Goal: Browse casually: Explore the website without a specific task or goal

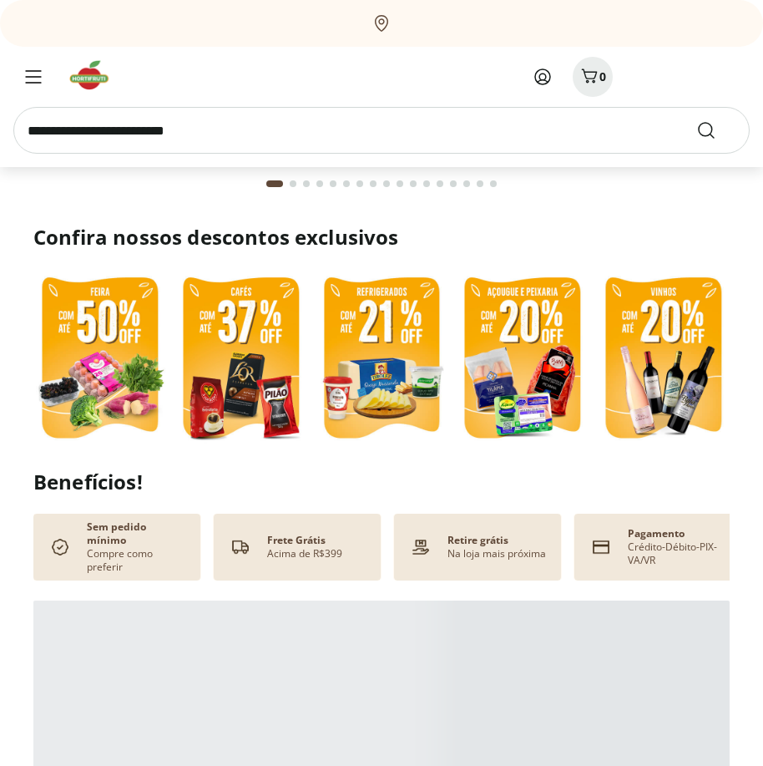
scroll to position [334, 0]
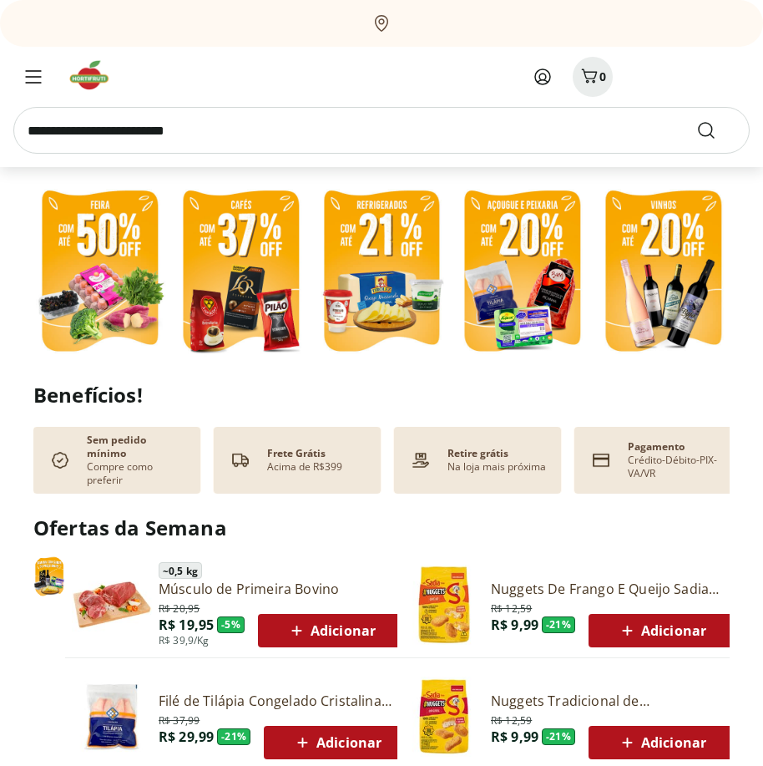
click at [109, 291] on img at bounding box center [99, 272] width 133 height 177
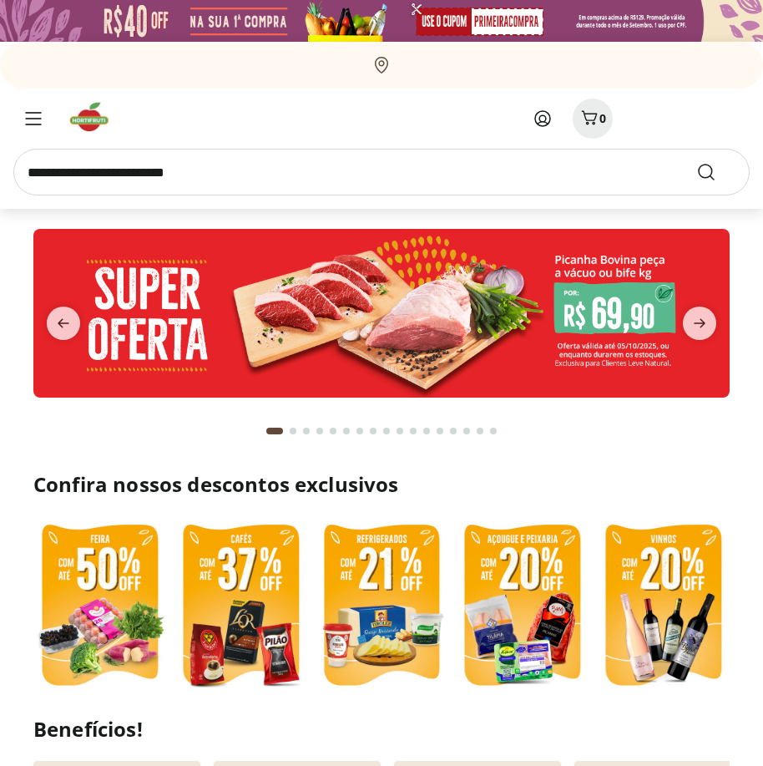
select select "**********"
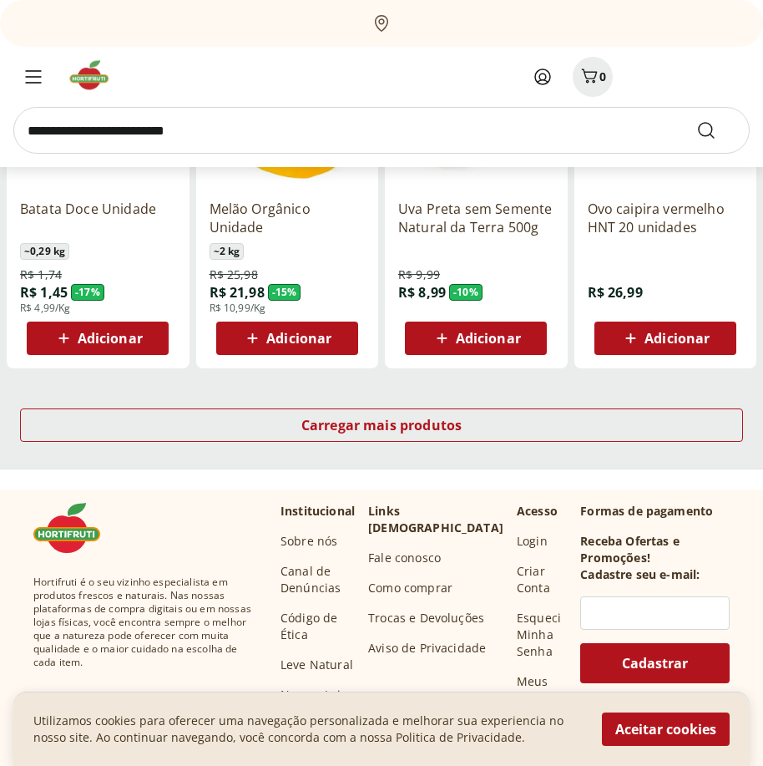
scroll to position [1253, 0]
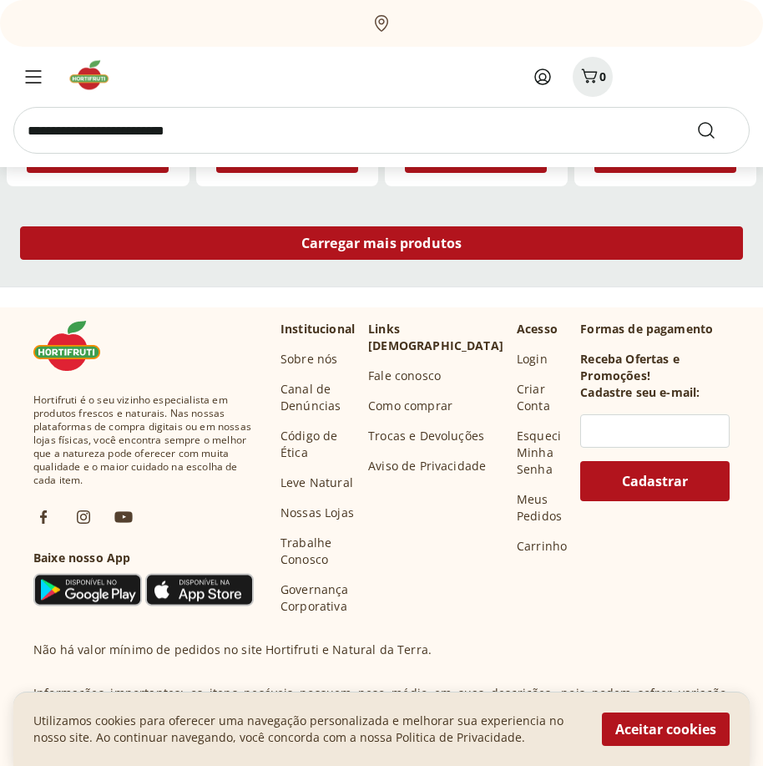
click at [489, 240] on div "Carregar mais produtos" at bounding box center [381, 242] width 723 height 33
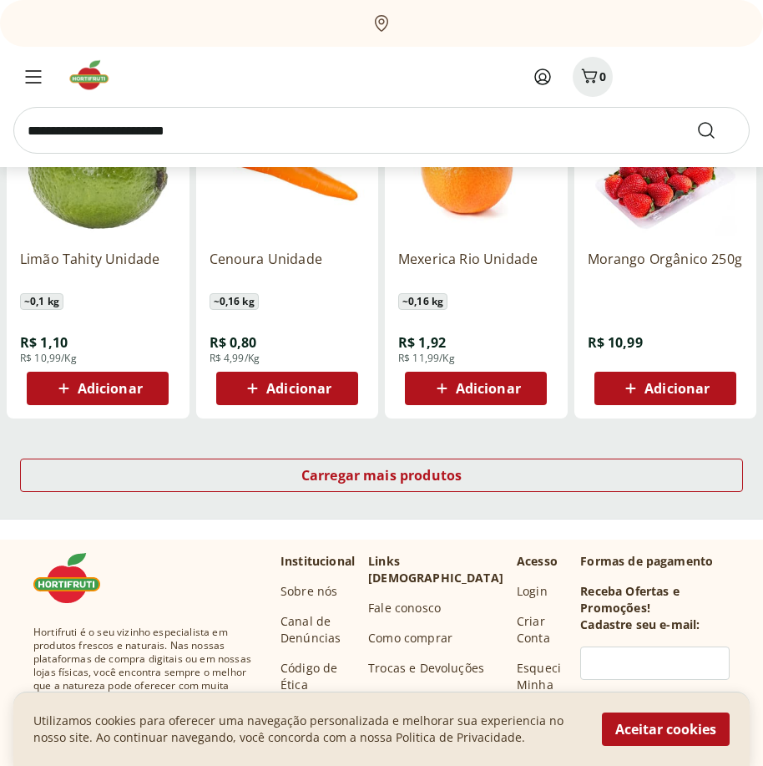
scroll to position [1177, 0]
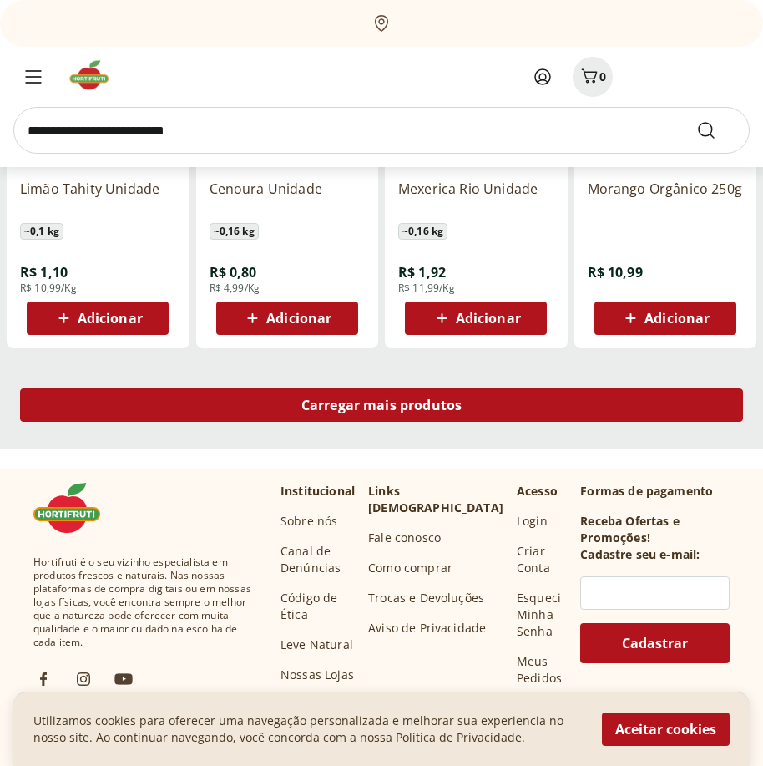
click at [516, 418] on div "Carregar mais produtos" at bounding box center [381, 404] width 723 height 33
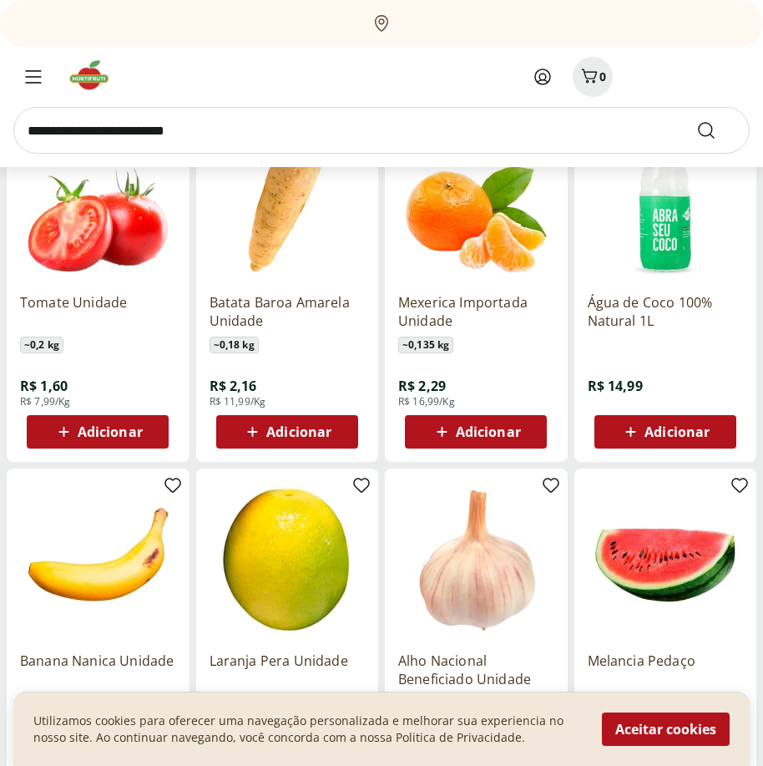
scroll to position [1511, 0]
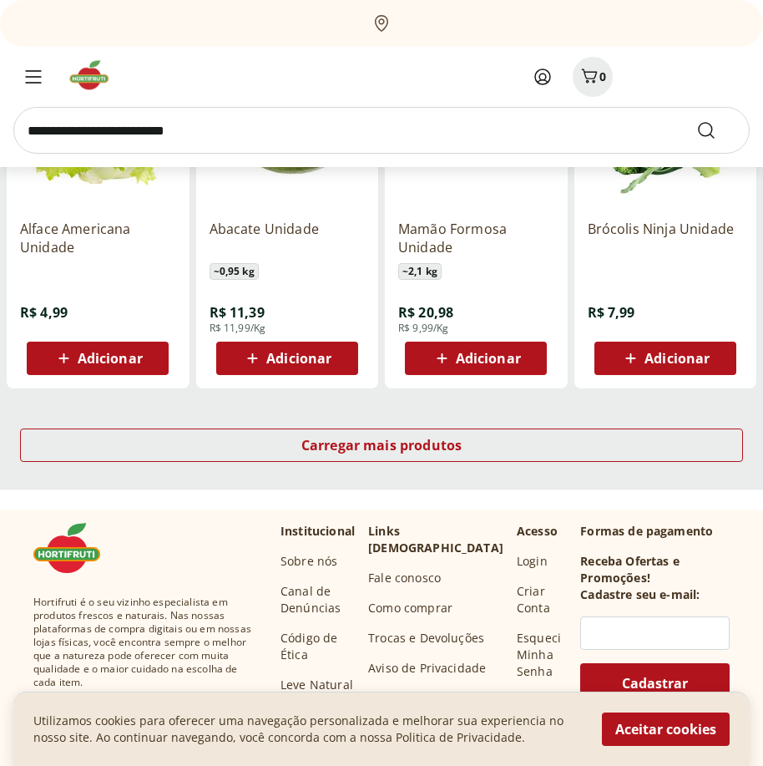
scroll to position [1182, 0]
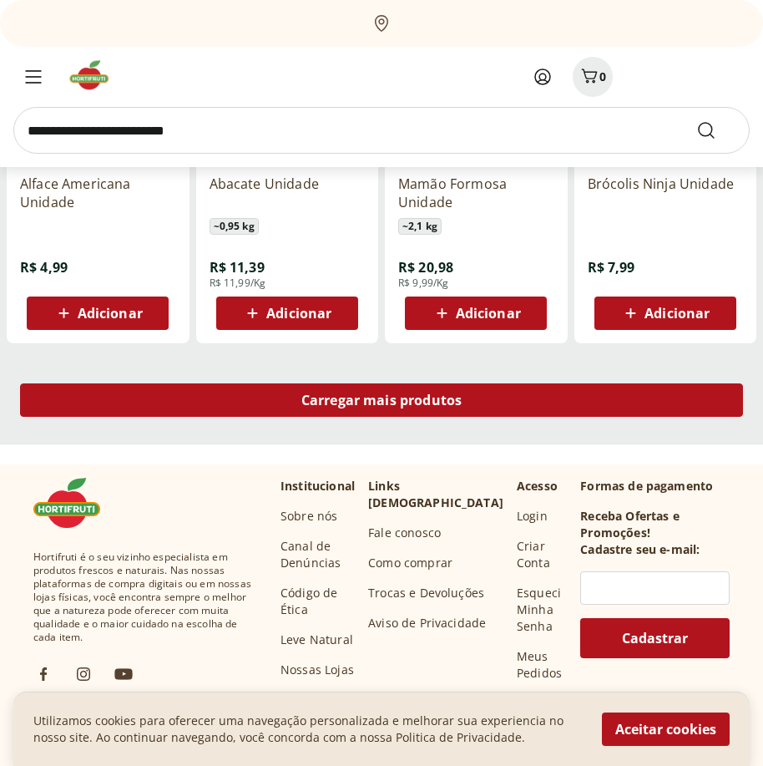
click at [430, 403] on span "Carregar mais produtos" at bounding box center [381, 399] width 161 height 13
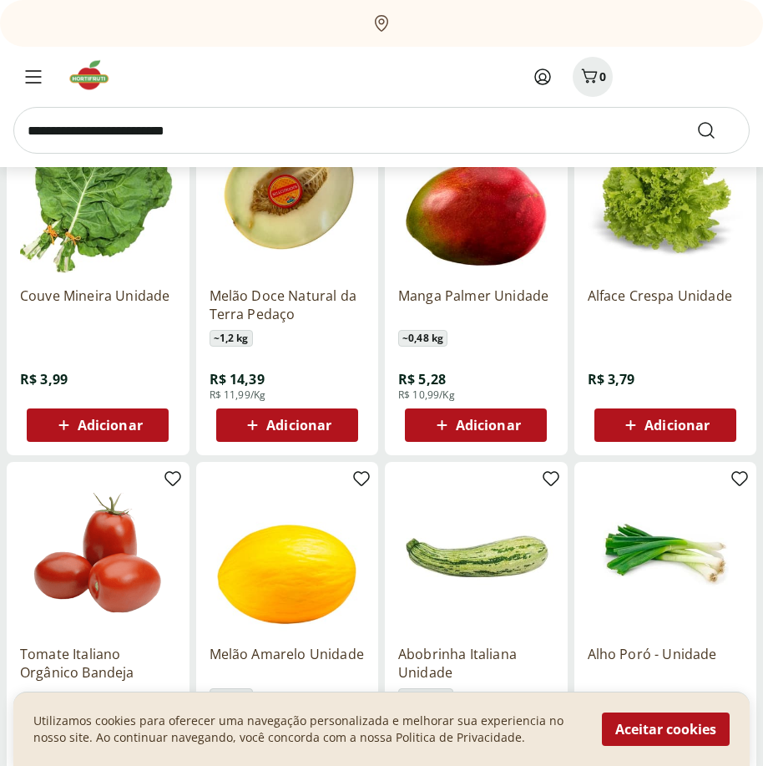
scroll to position [1516, 0]
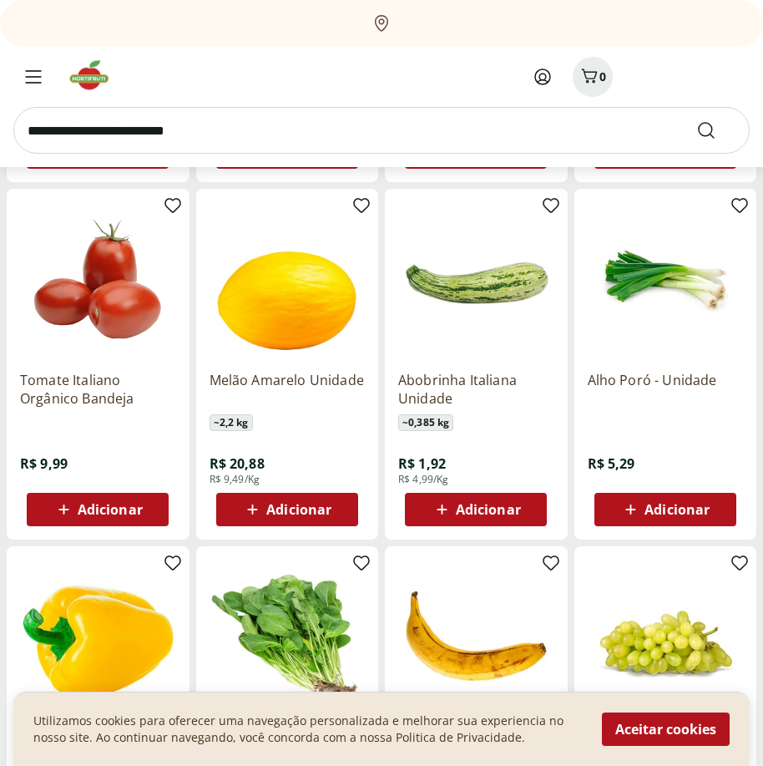
scroll to position [1104, 0]
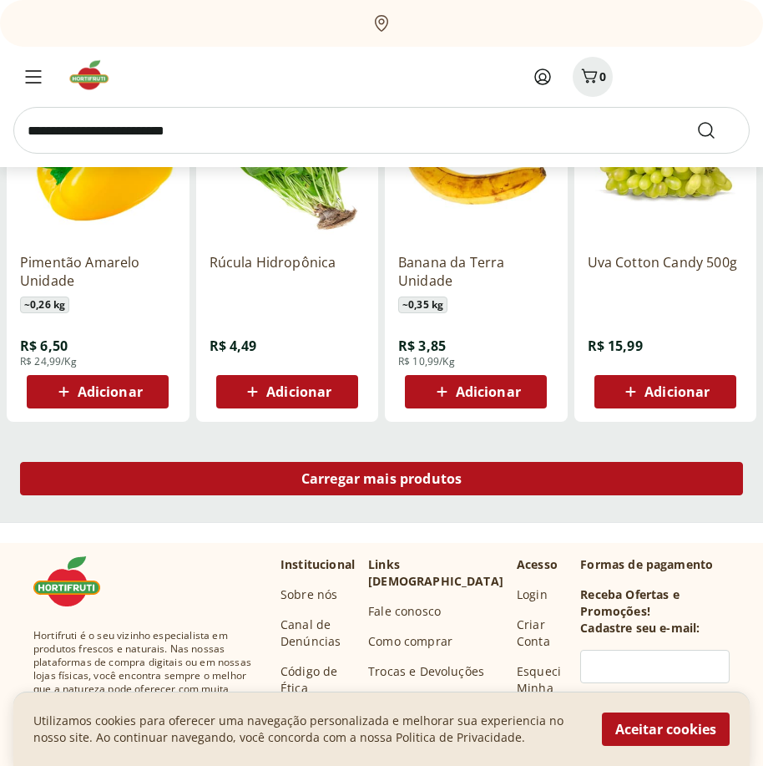
click at [433, 485] on span "Carregar mais produtos" at bounding box center [381, 478] width 161 height 13
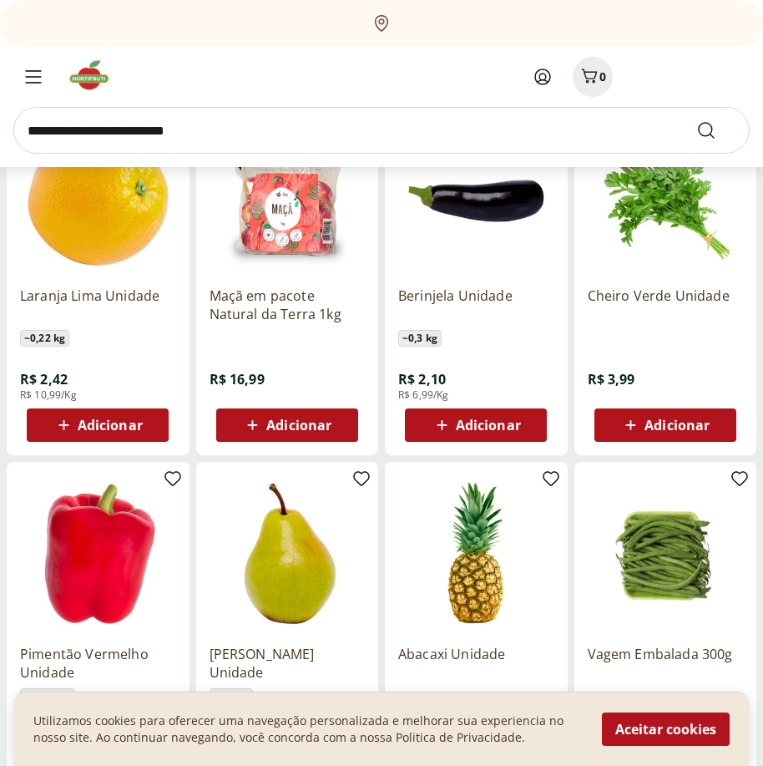
scroll to position [1438, 0]
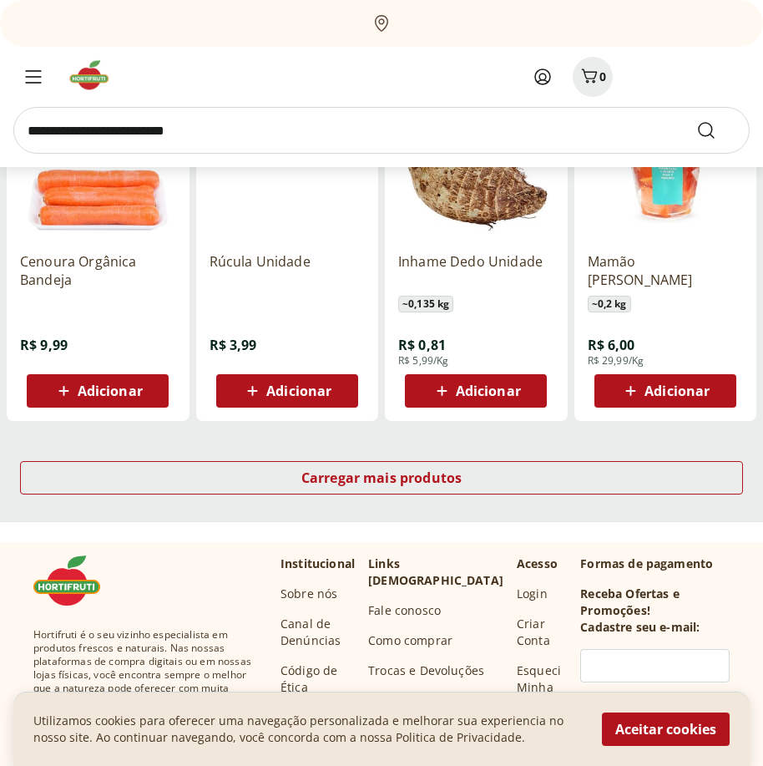
scroll to position [1109, 0]
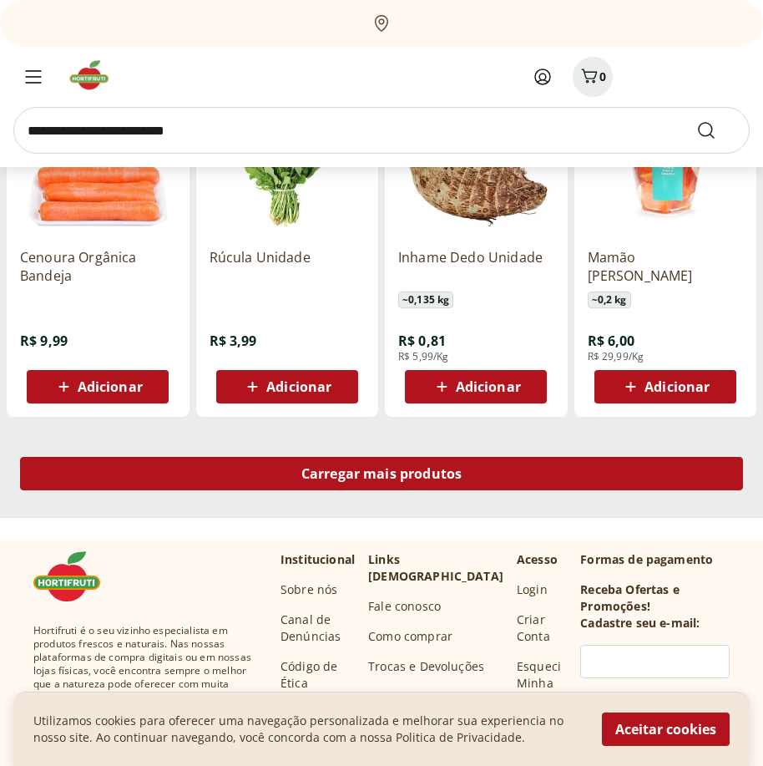
click at [426, 476] on span "Carregar mais produtos" at bounding box center [381, 473] width 161 height 13
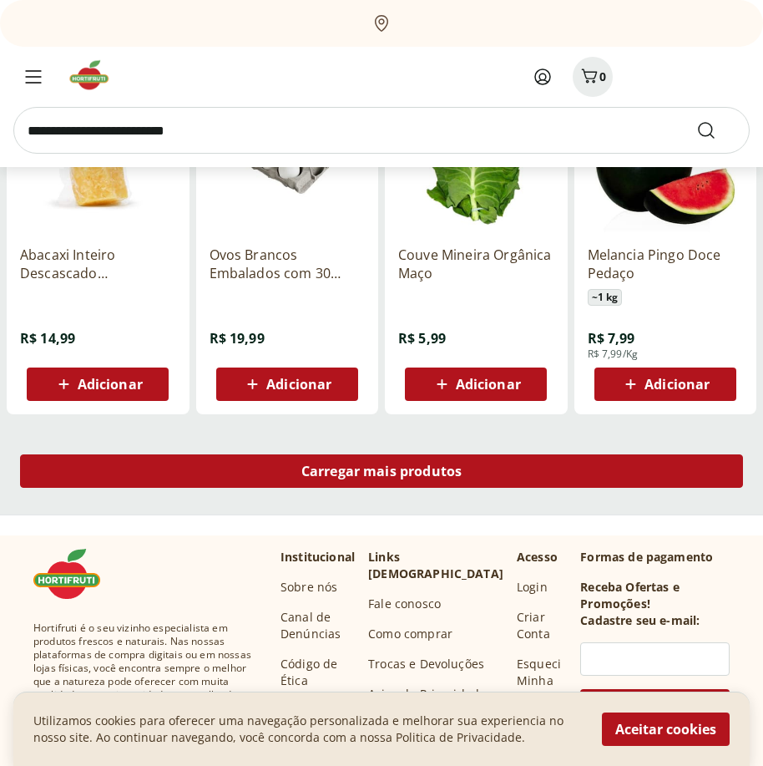
scroll to position [1114, 0]
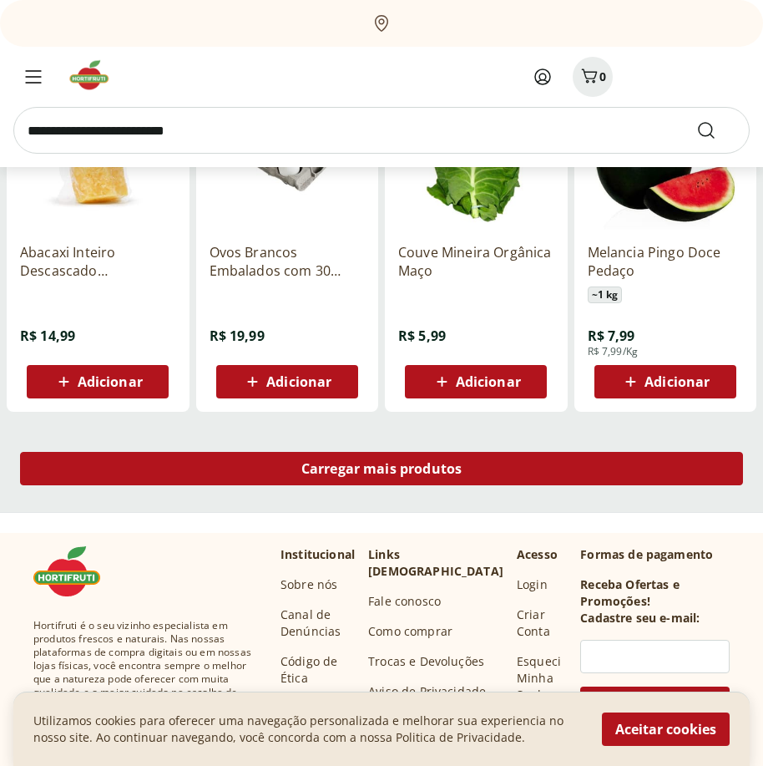
click at [427, 475] on span "Carregar mais produtos" at bounding box center [381, 468] width 161 height 13
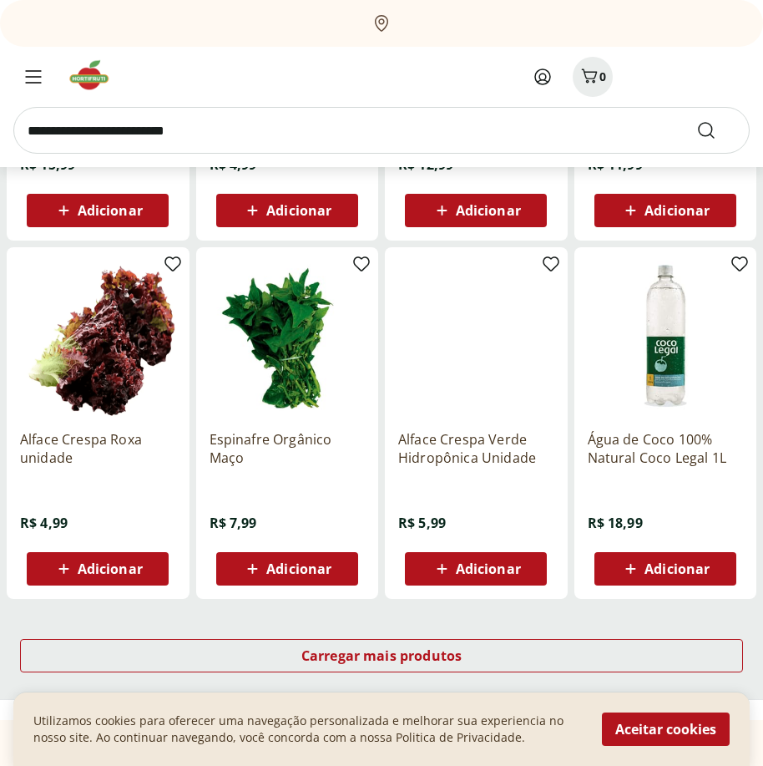
scroll to position [952, 0]
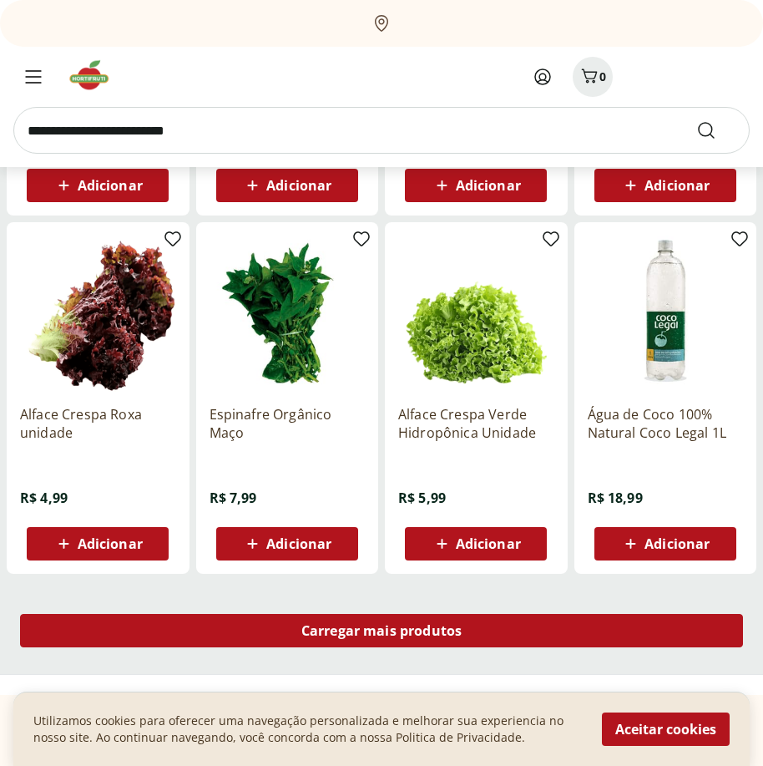
click at [355, 635] on span "Carregar mais produtos" at bounding box center [381, 630] width 161 height 13
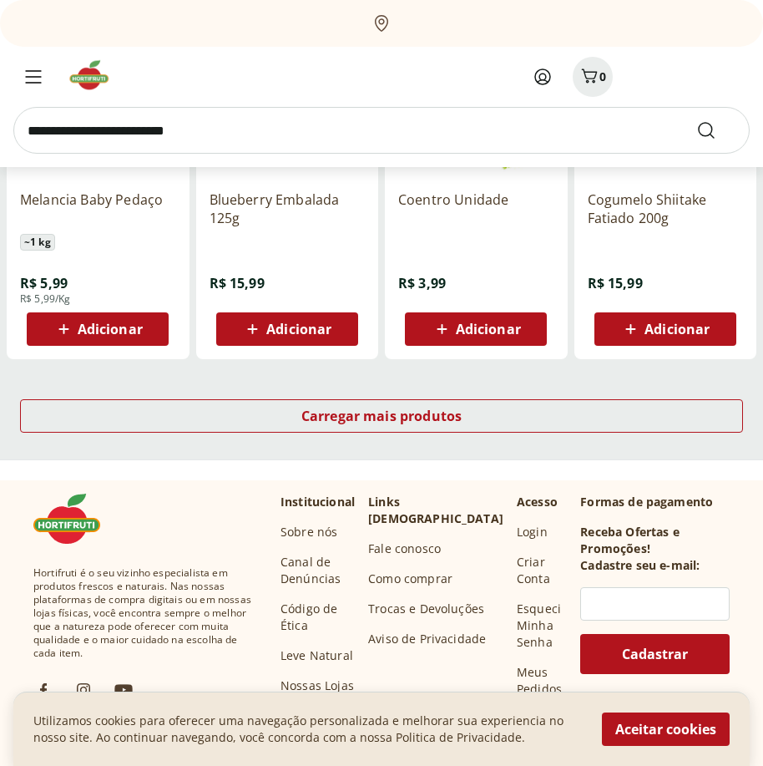
scroll to position [1207, 0]
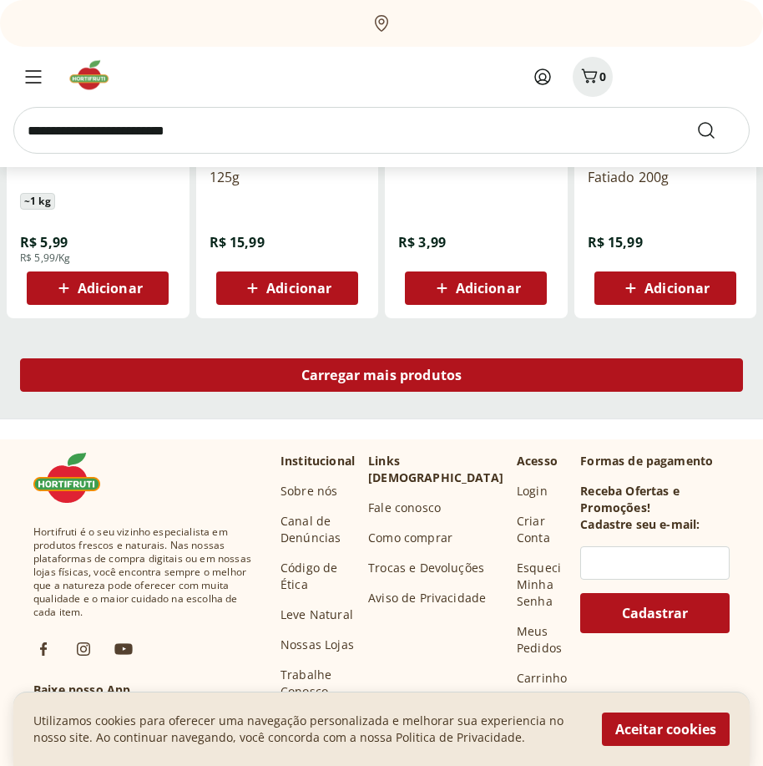
click at [441, 380] on span "Carregar mais produtos" at bounding box center [381, 374] width 161 height 13
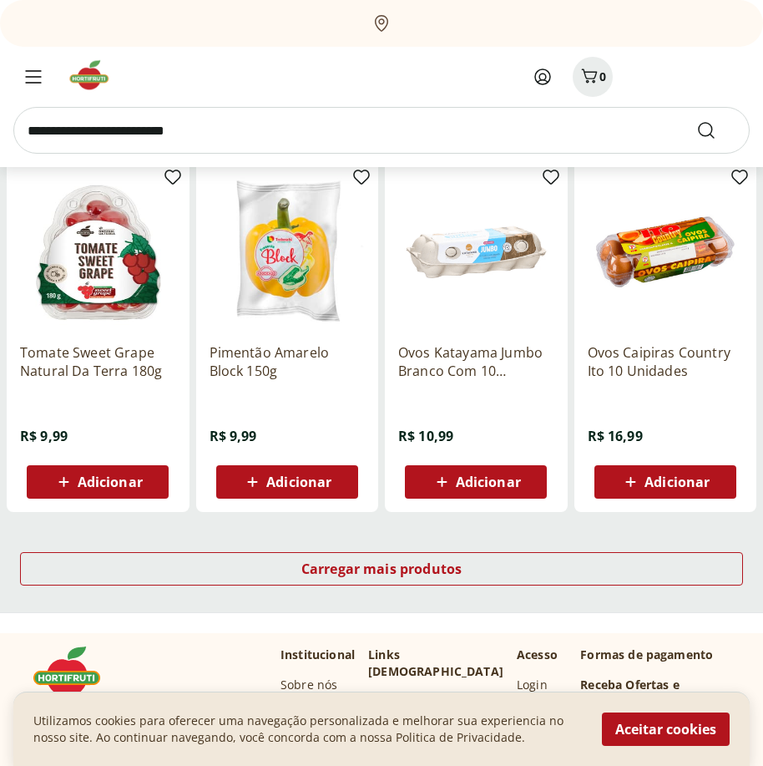
scroll to position [1045, 0]
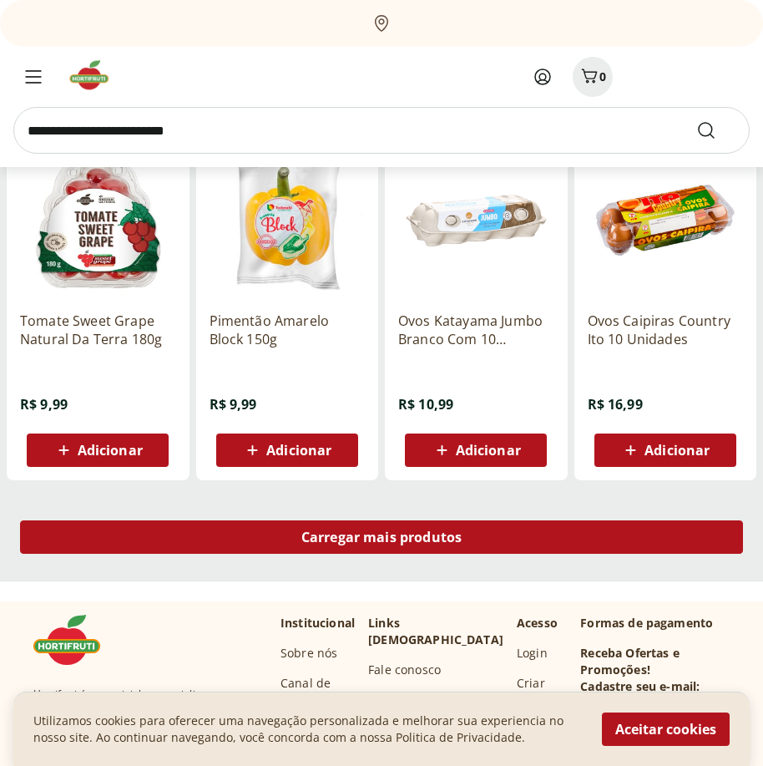
click at [519, 525] on div "Carregar mais produtos" at bounding box center [381, 536] width 723 height 33
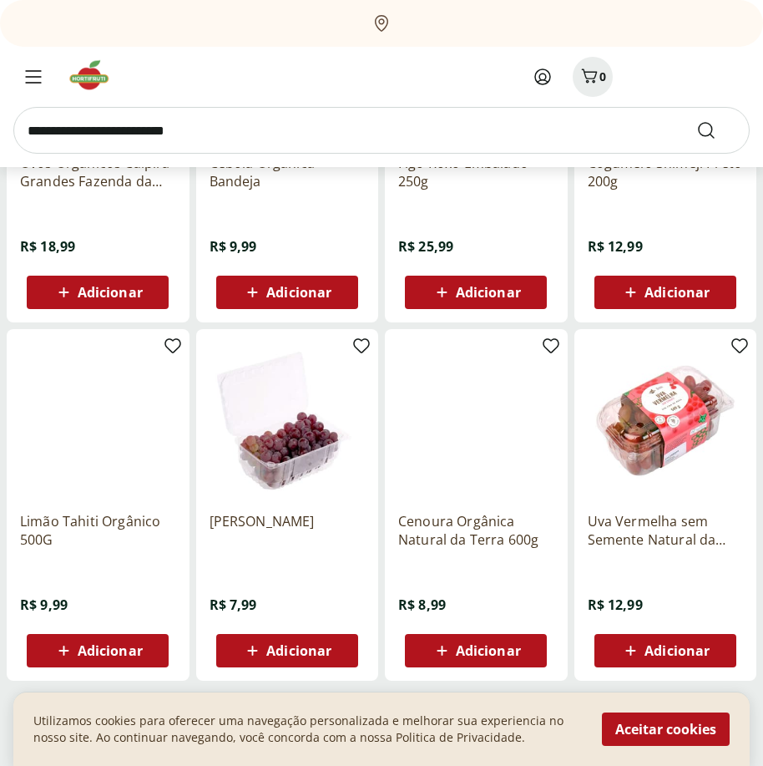
scroll to position [1134, 0]
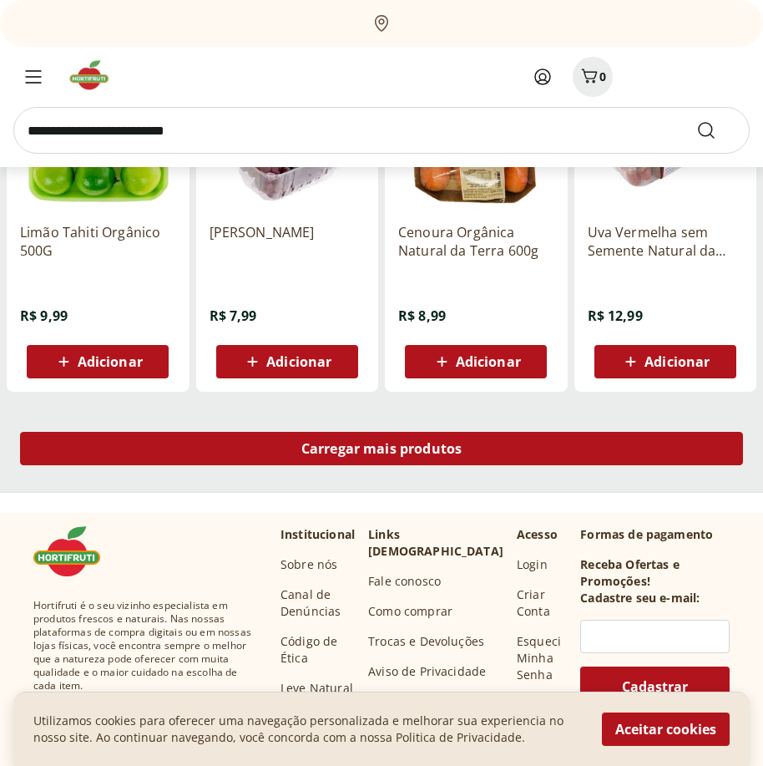
click at [165, 448] on div "Carregar mais produtos" at bounding box center [381, 448] width 723 height 33
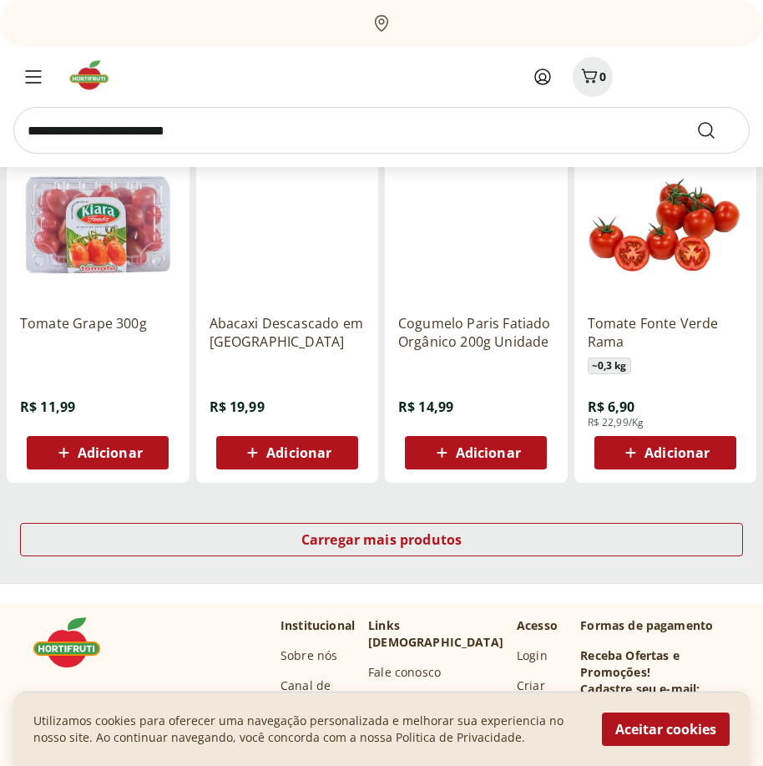
scroll to position [1035, 0]
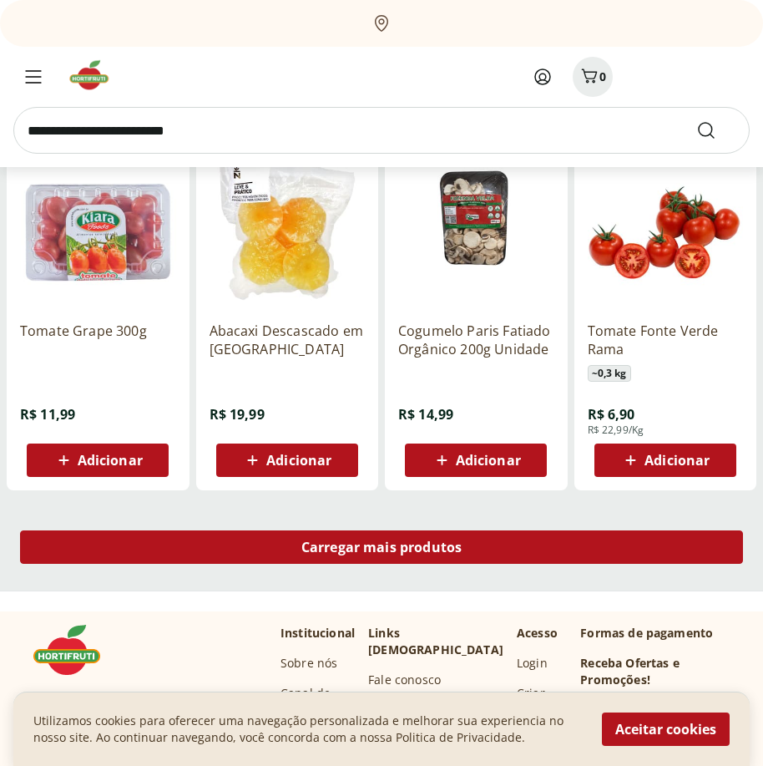
click at [352, 532] on div "Carregar mais produtos" at bounding box center [381, 546] width 723 height 33
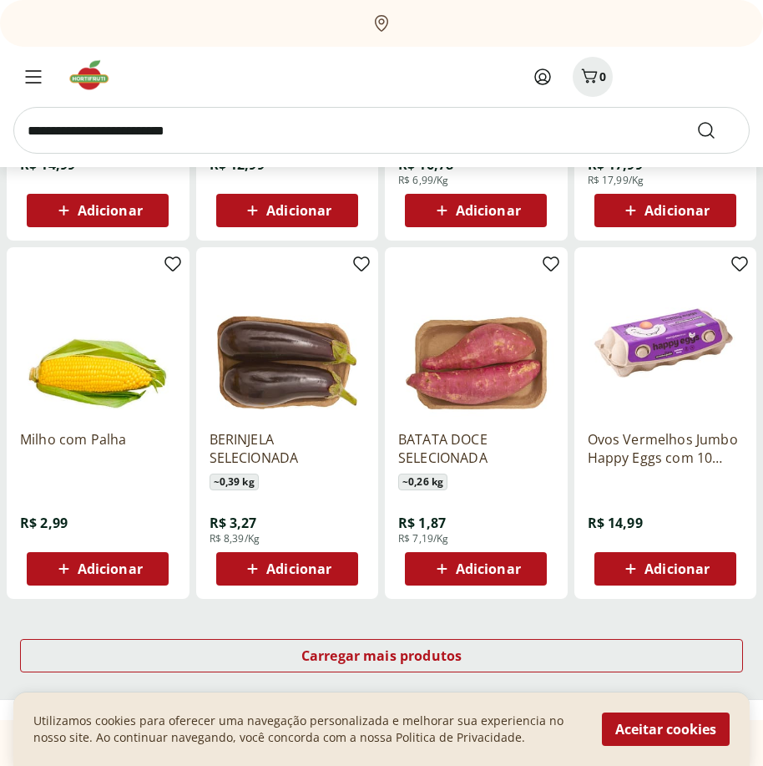
scroll to position [957, 0]
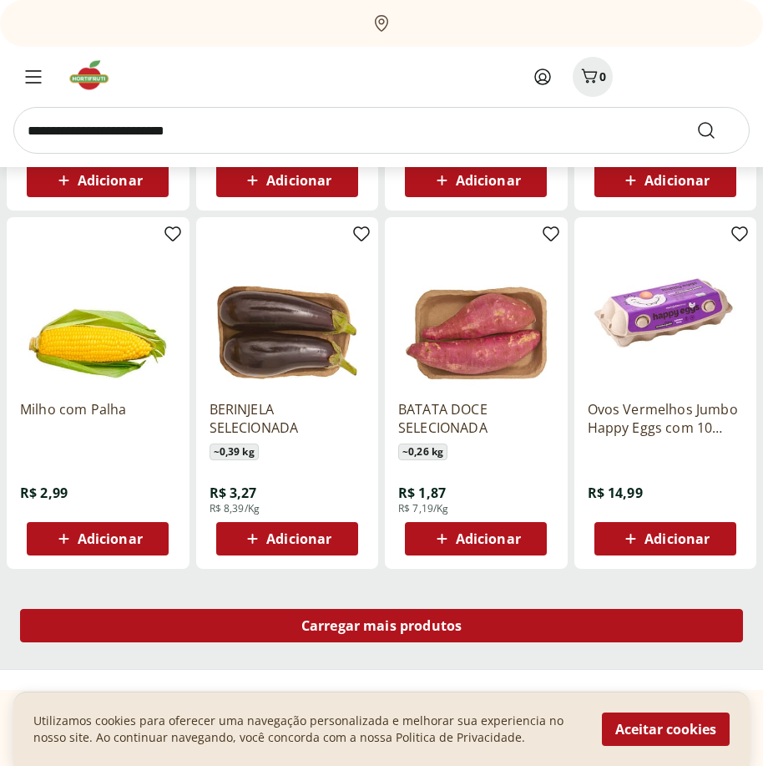
click at [338, 619] on span "Carregar mais produtos" at bounding box center [381, 625] width 161 height 13
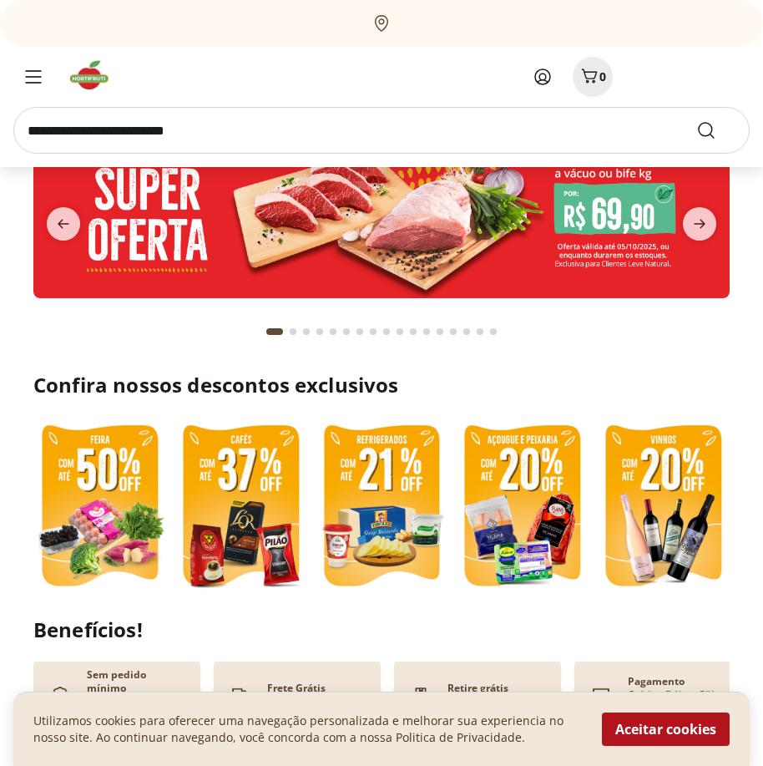
scroll to position [84, 0]
